Goal: Find specific page/section: Find specific page/section

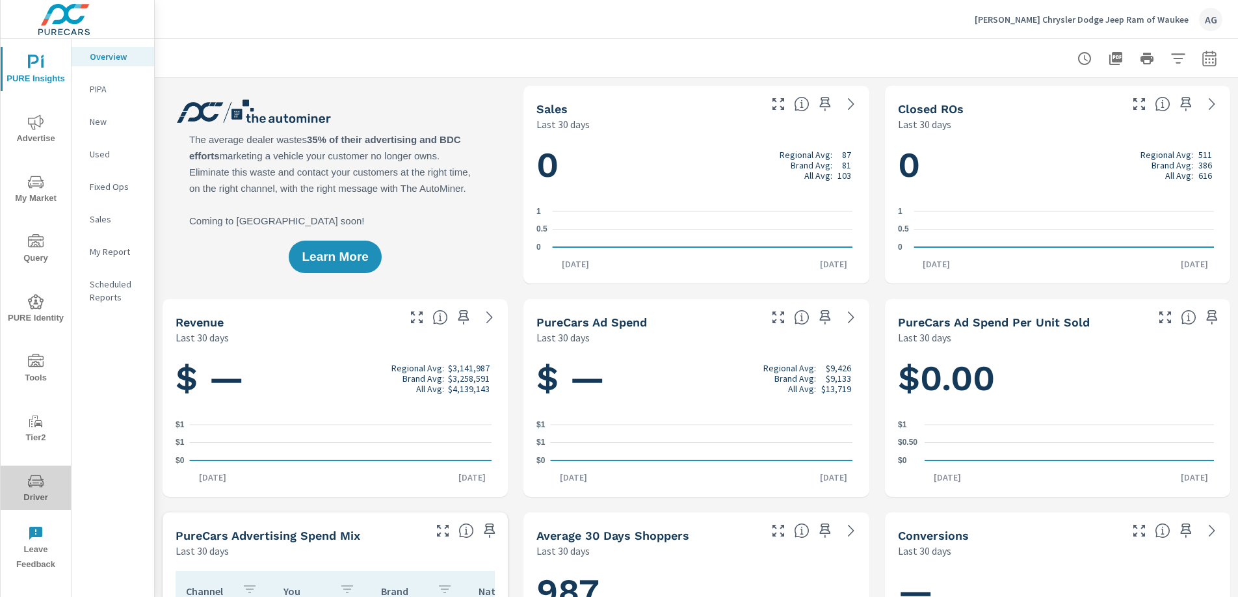
click at [37, 490] on span "Driver" at bounding box center [36, 489] width 62 height 32
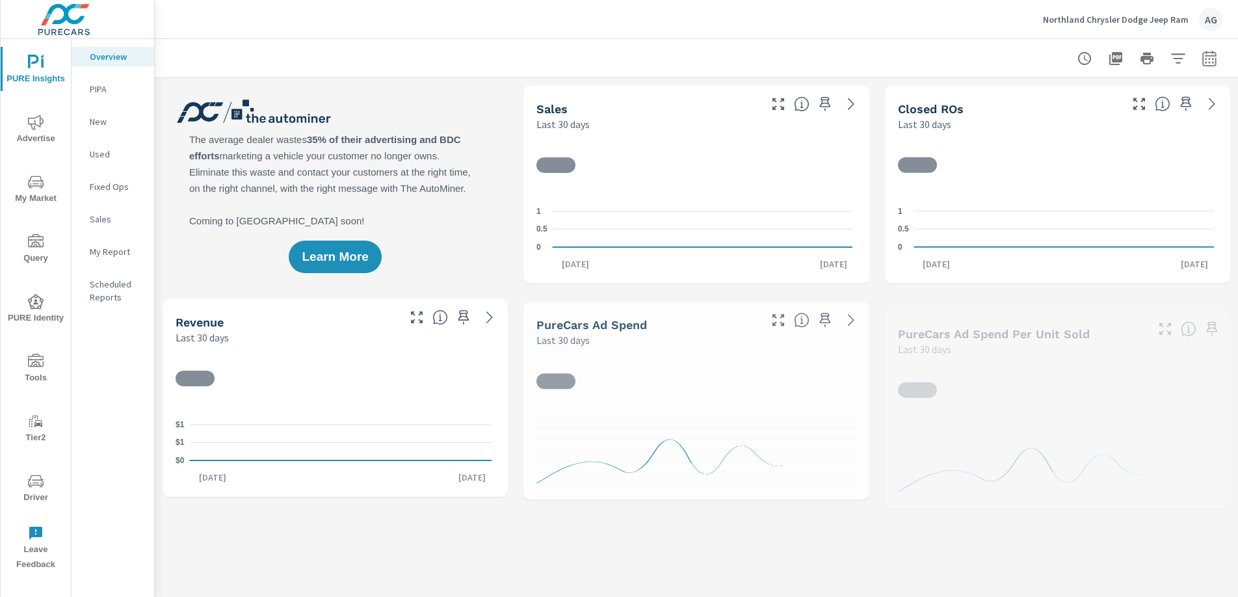
click at [42, 494] on span "Driver" at bounding box center [36, 489] width 62 height 32
